Goal: Check status

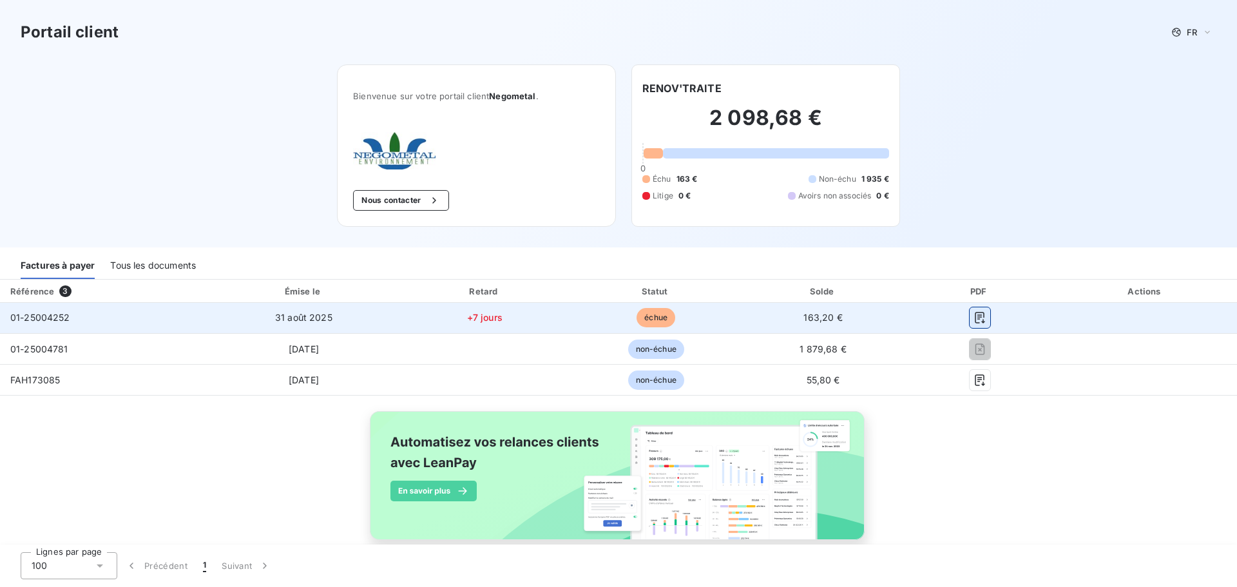
click at [976, 320] on icon "button" at bounding box center [979, 317] width 13 height 13
